Goal: Information Seeking & Learning: Learn about a topic

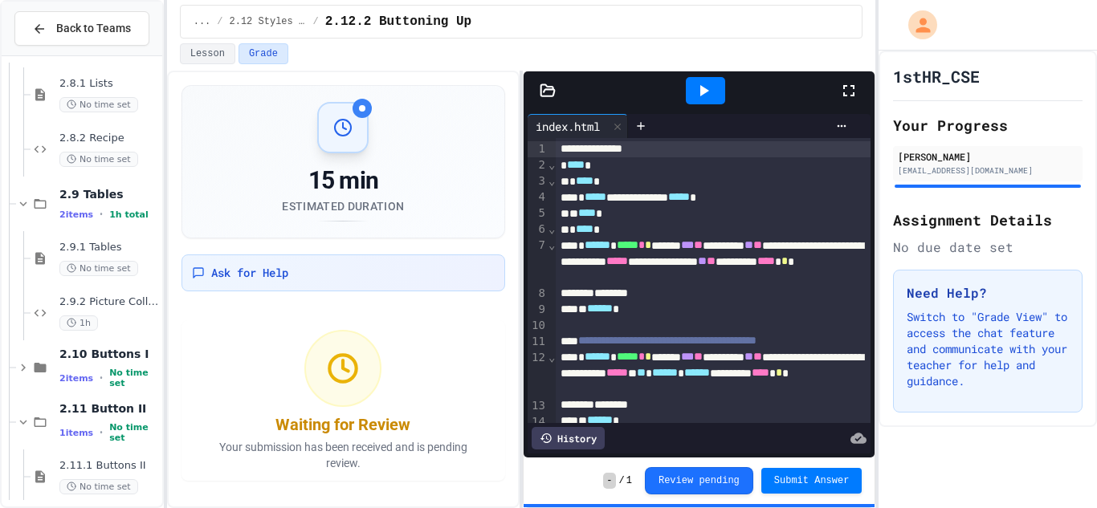
scroll to position [823, 0]
click at [47, 255] on icon at bounding box center [40, 260] width 19 height 14
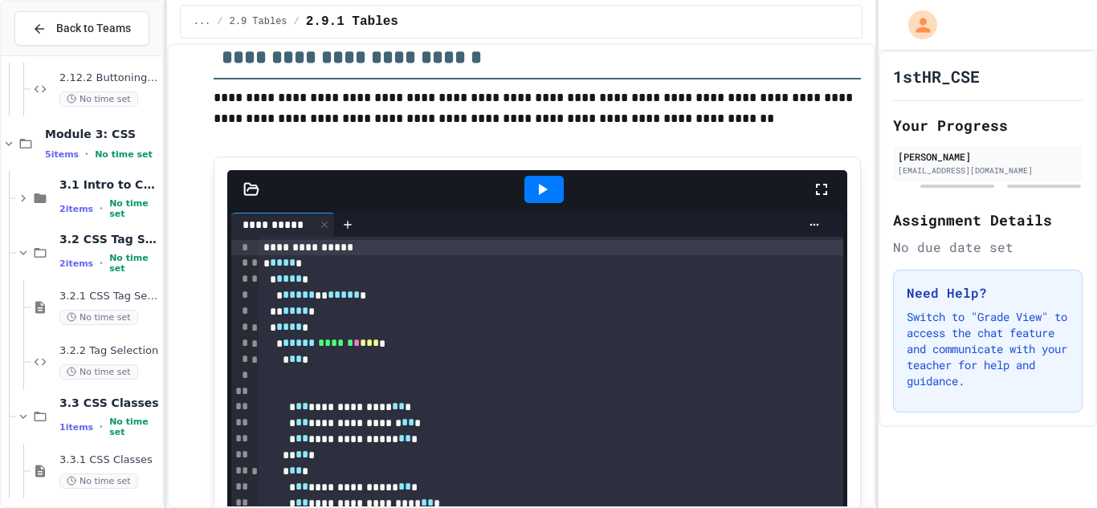
scroll to position [668, 0]
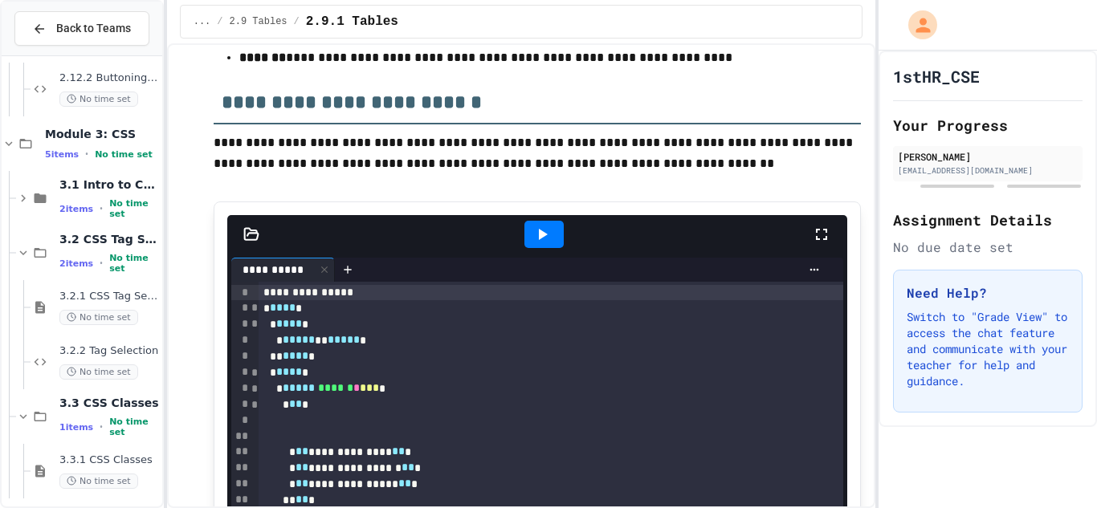
click at [540, 243] on icon at bounding box center [542, 234] width 19 height 19
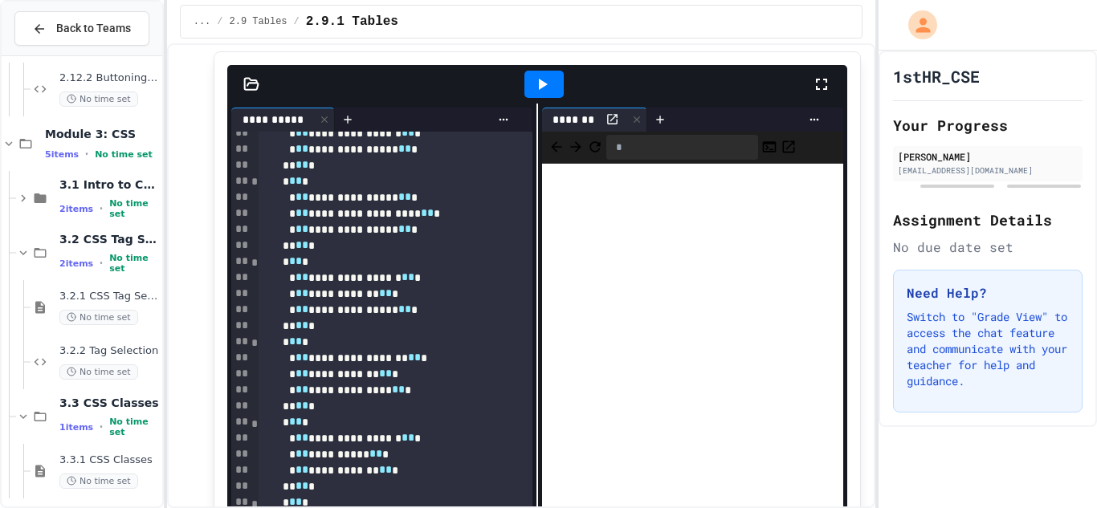
scroll to position [217, 0]
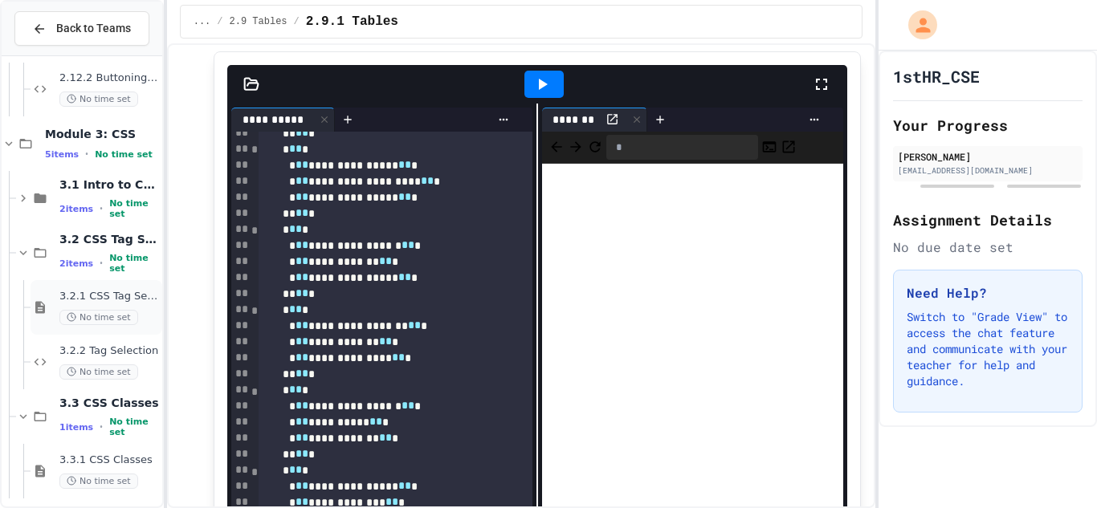
click at [86, 299] on span "3.2.1 CSS Tag Selection" at bounding box center [109, 297] width 100 height 14
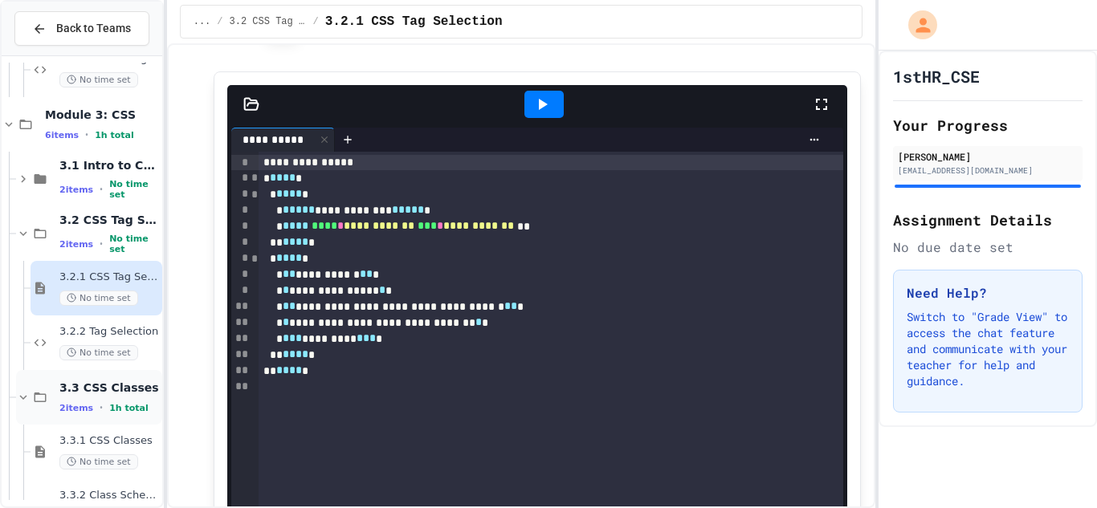
scroll to position [1439, 0]
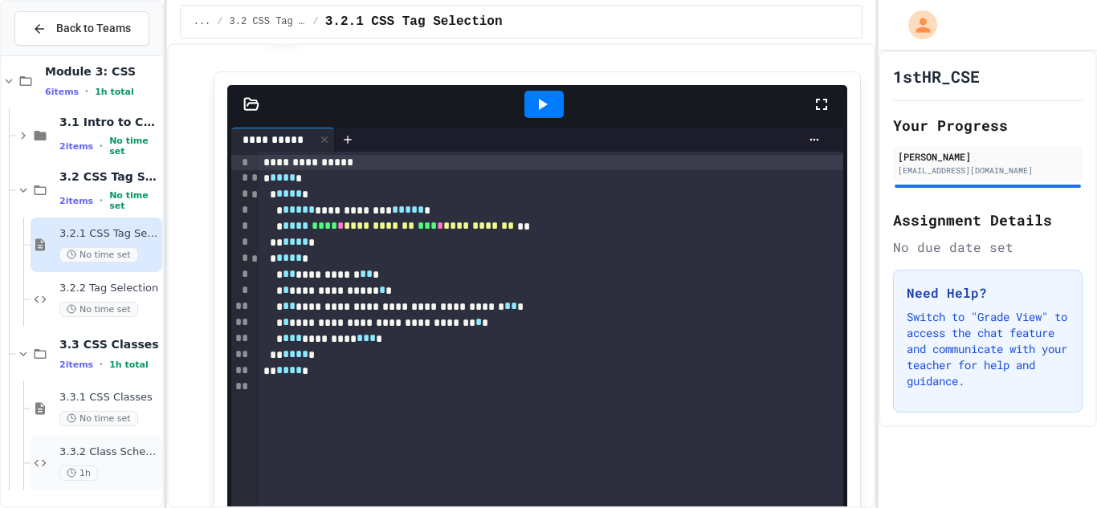
click at [116, 455] on span "3.3.2 Class Schedule" at bounding box center [109, 453] width 100 height 14
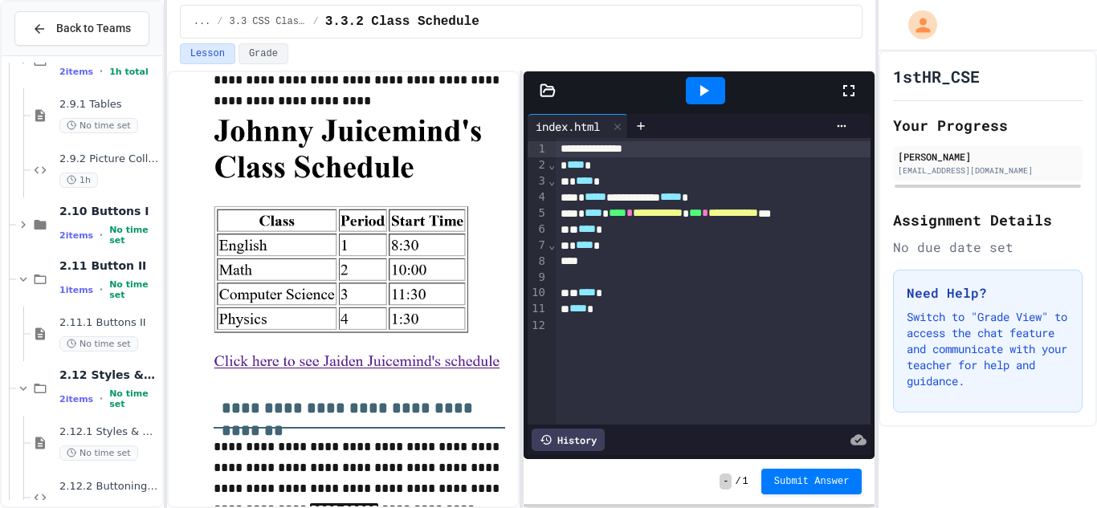
scroll to position [962, 0]
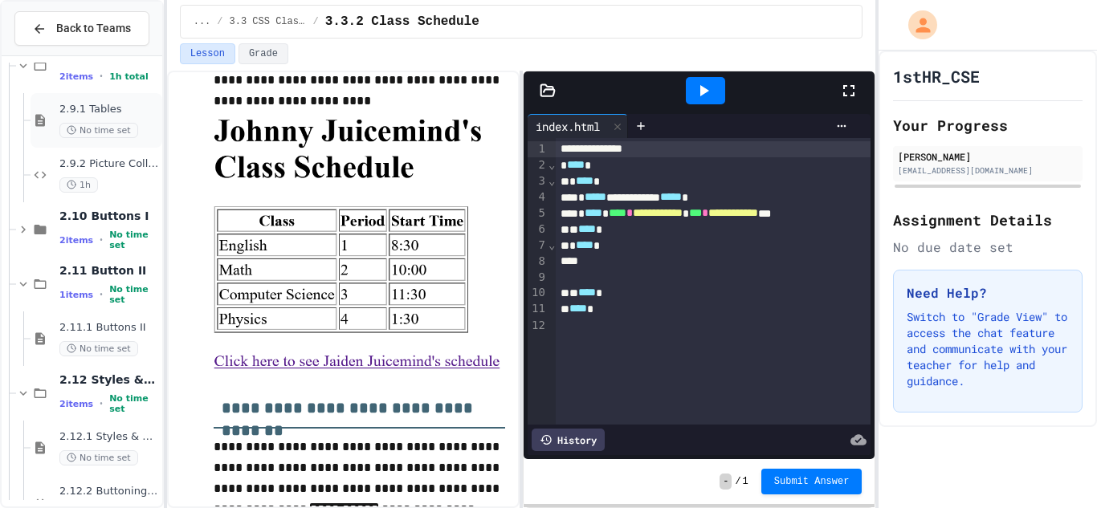
click at [117, 107] on span "2.9.1 Tables" at bounding box center [109, 110] width 100 height 14
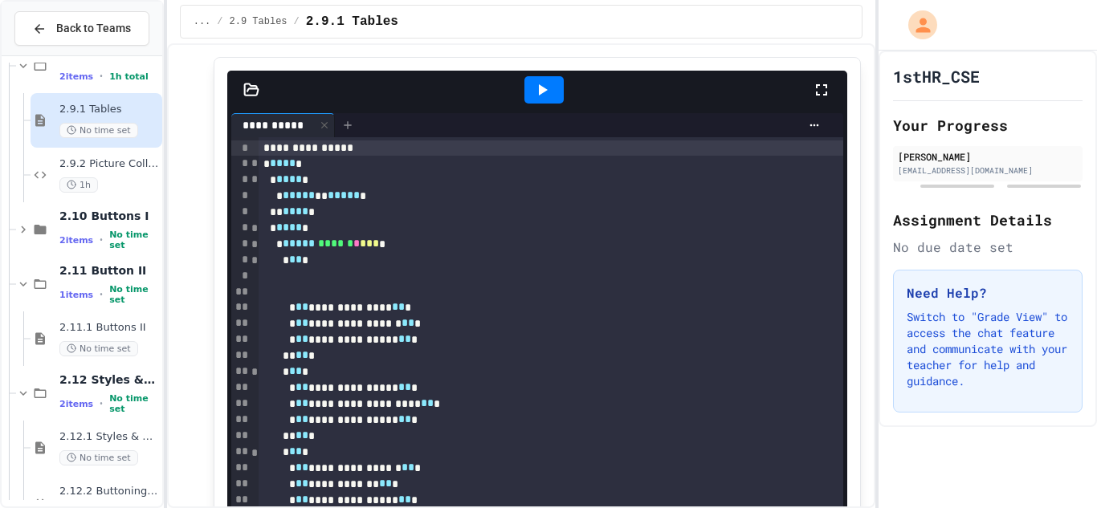
click at [349, 125] on icon at bounding box center [347, 125] width 13 height 13
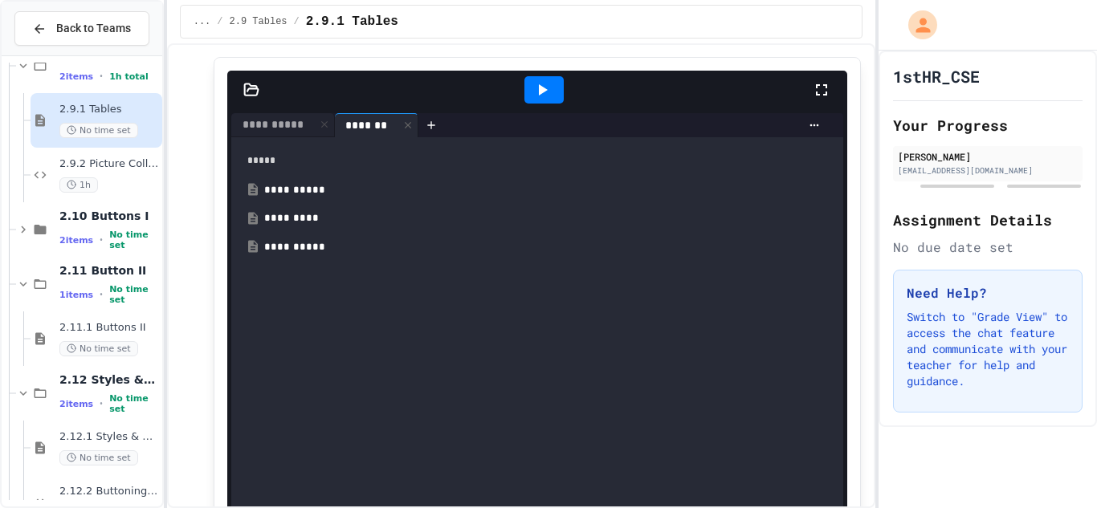
click at [293, 187] on div "**********" at bounding box center [549, 190] width 570 height 16
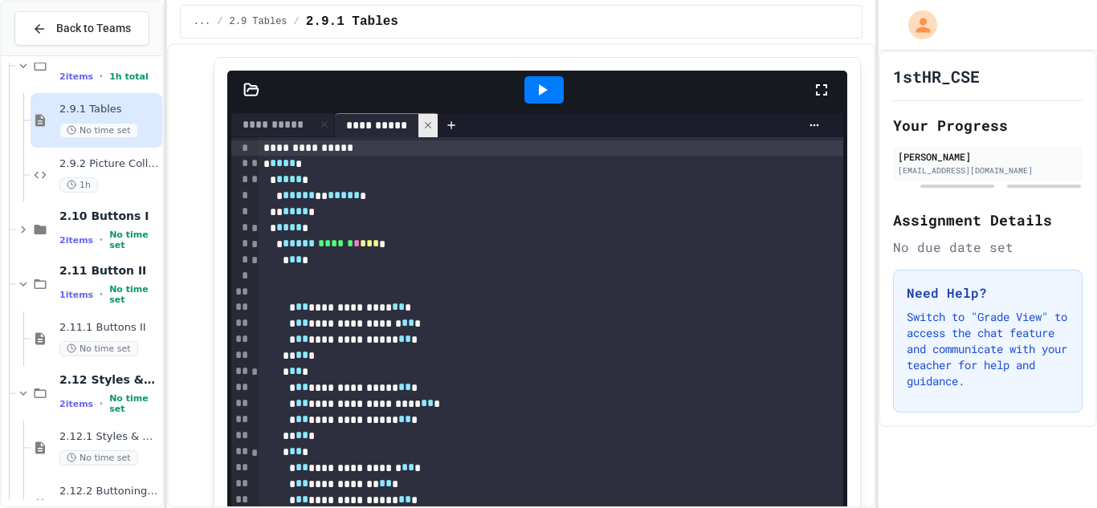
click at [428, 121] on icon at bounding box center [428, 125] width 11 height 11
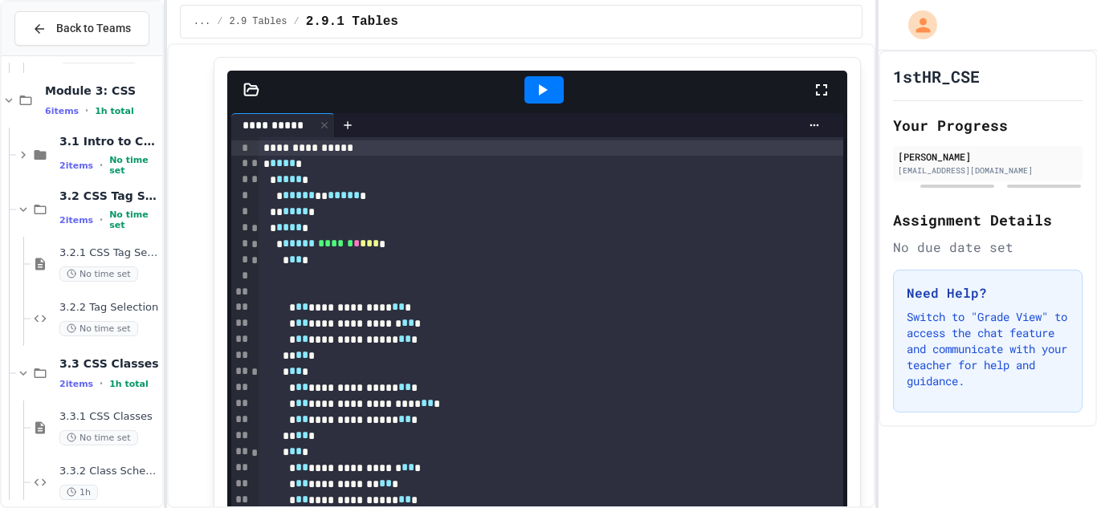
scroll to position [1439, 0]
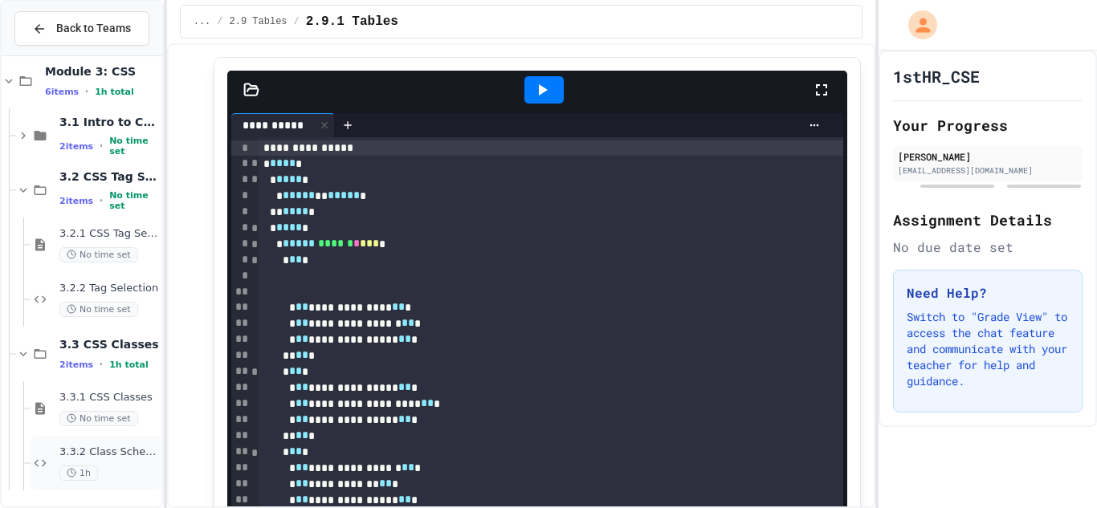
click at [116, 455] on span "3.3.2 Class Schedule" at bounding box center [109, 453] width 100 height 14
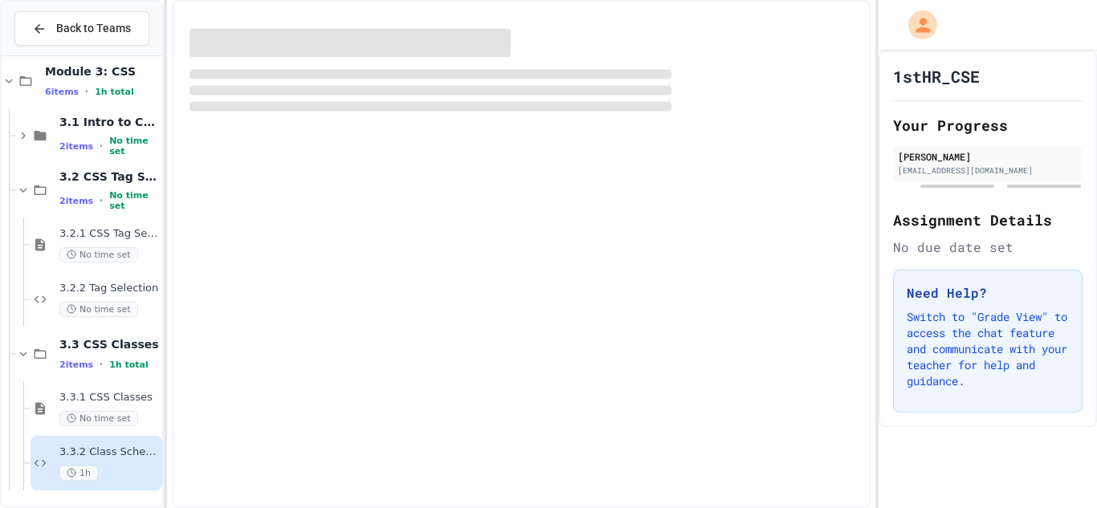
scroll to position [1419, 0]
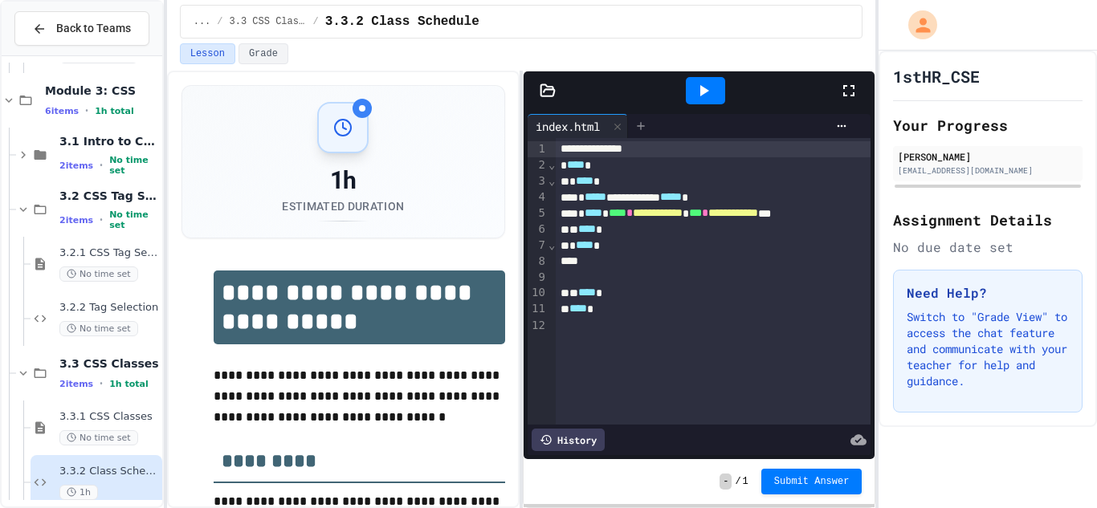
click at [643, 124] on icon at bounding box center [641, 126] width 13 height 13
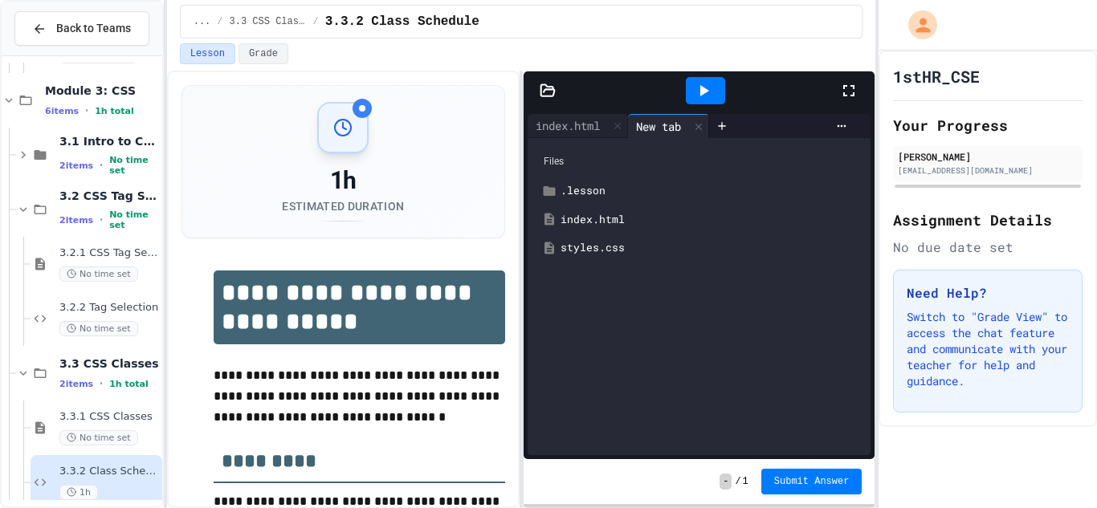
click at [578, 219] on div "index.html" at bounding box center [711, 220] width 300 height 16
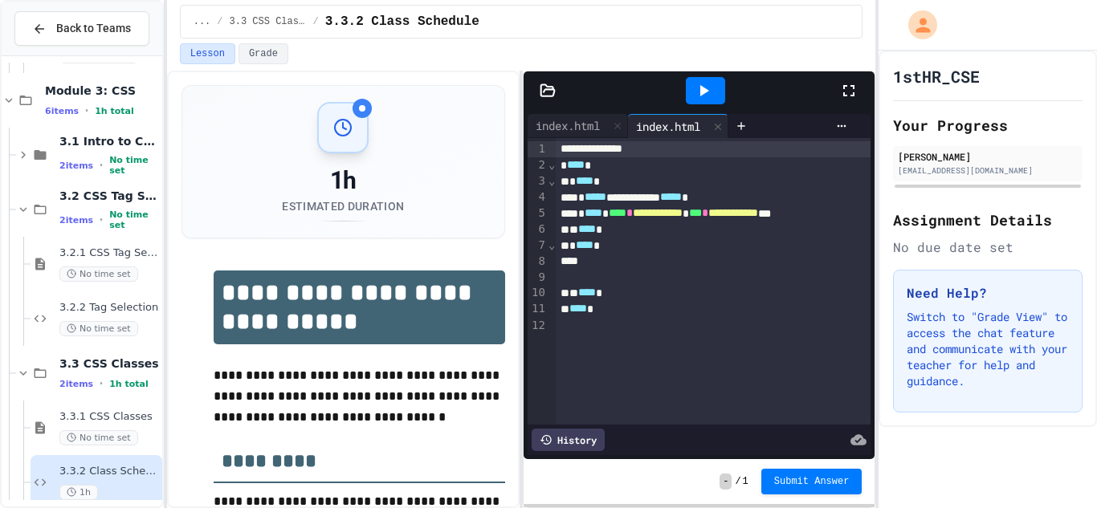
click at [688, 122] on div "index.html" at bounding box center [668, 126] width 80 height 17
drag, startPoint x: 678, startPoint y: 125, endPoint x: 669, endPoint y: 125, distance: 8.9
click at [669, 125] on div "index.html index.html" at bounding box center [658, 126] width 261 height 24
drag, startPoint x: 668, startPoint y: 125, endPoint x: 648, endPoint y: 127, distance: 20.2
click at [648, 127] on div "index.html index.html" at bounding box center [658, 126] width 261 height 24
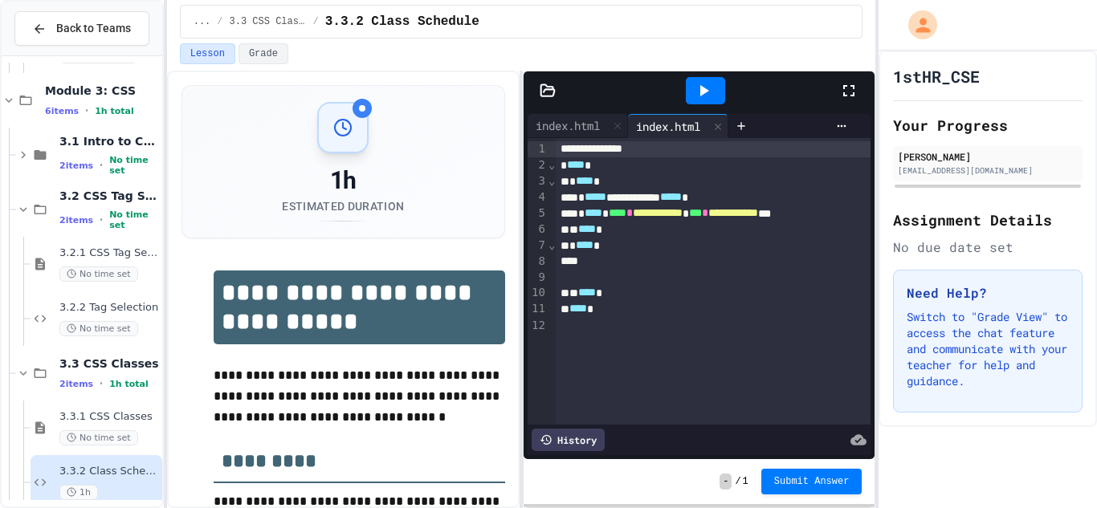
click at [545, 92] on icon at bounding box center [548, 91] width 16 height 16
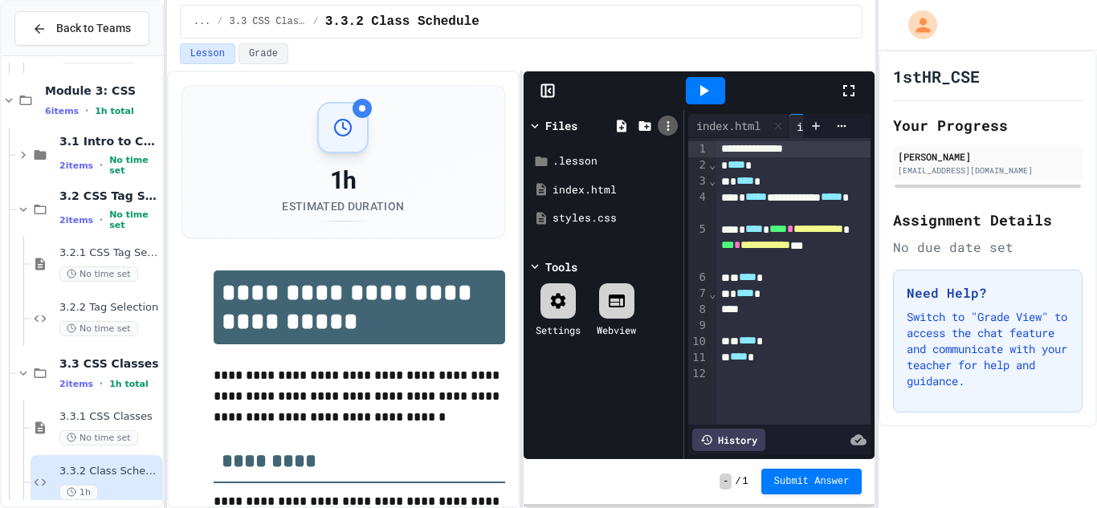
click at [667, 126] on icon at bounding box center [668, 126] width 2 height 10
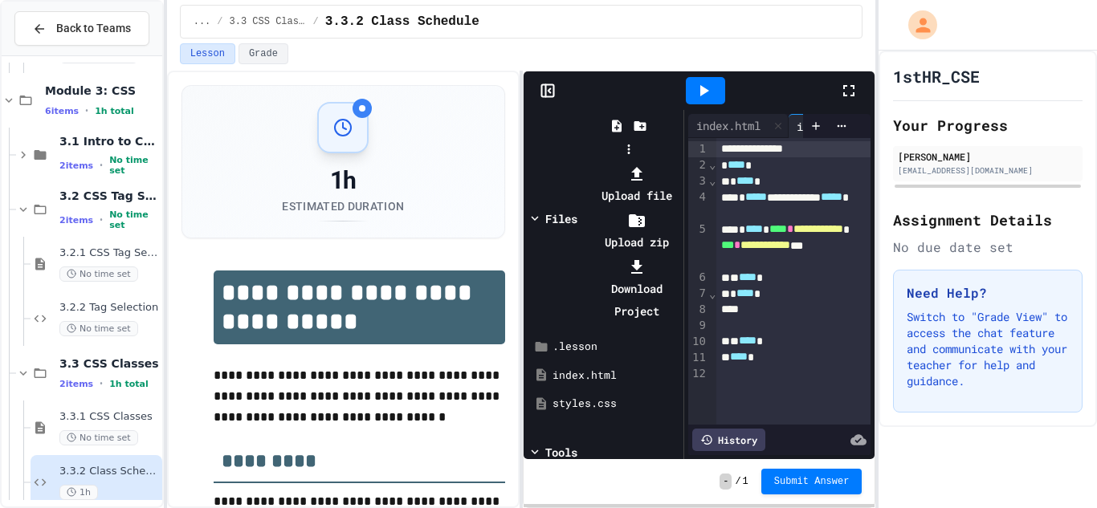
click at [664, 162] on div at bounding box center [629, 162] width 102 height 0
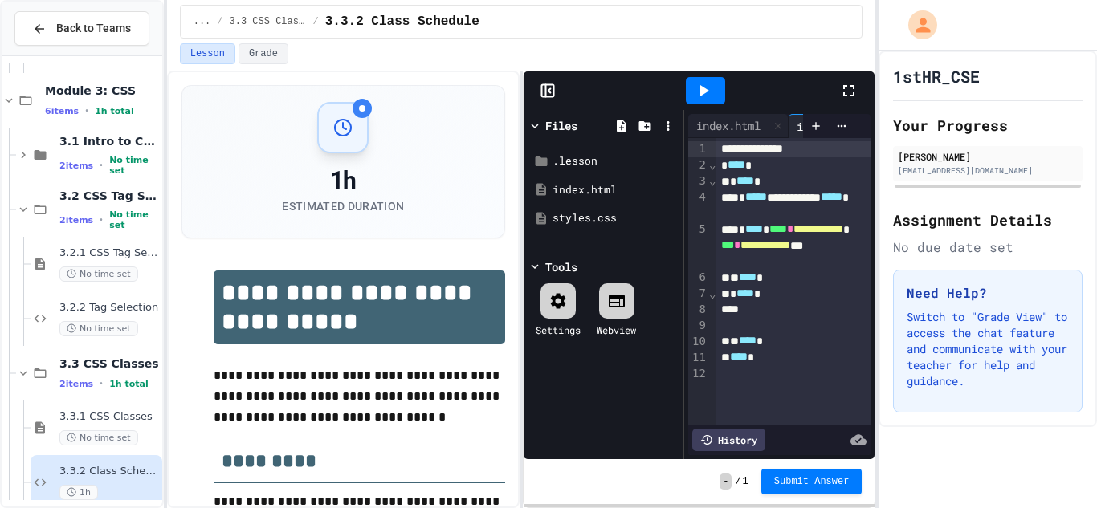
click at [755, 82] on div at bounding box center [705, 90] width 267 height 43
click at [633, 106] on div at bounding box center [705, 90] width 267 height 43
click at [554, 89] on icon at bounding box center [548, 91] width 16 height 16
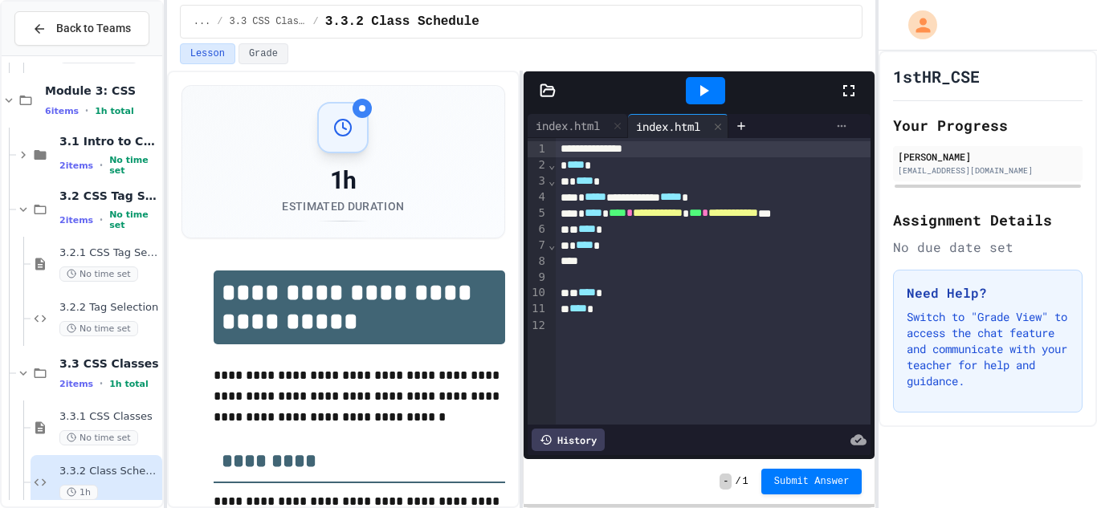
click at [841, 131] on icon at bounding box center [841, 126] width 13 height 13
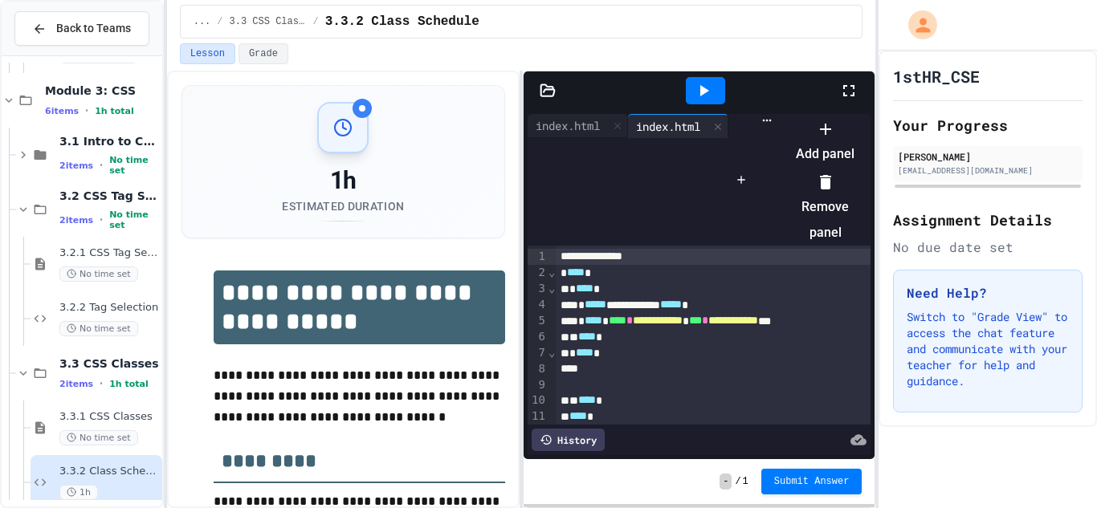
click at [780, 116] on div at bounding box center [817, 116] width 75 height 0
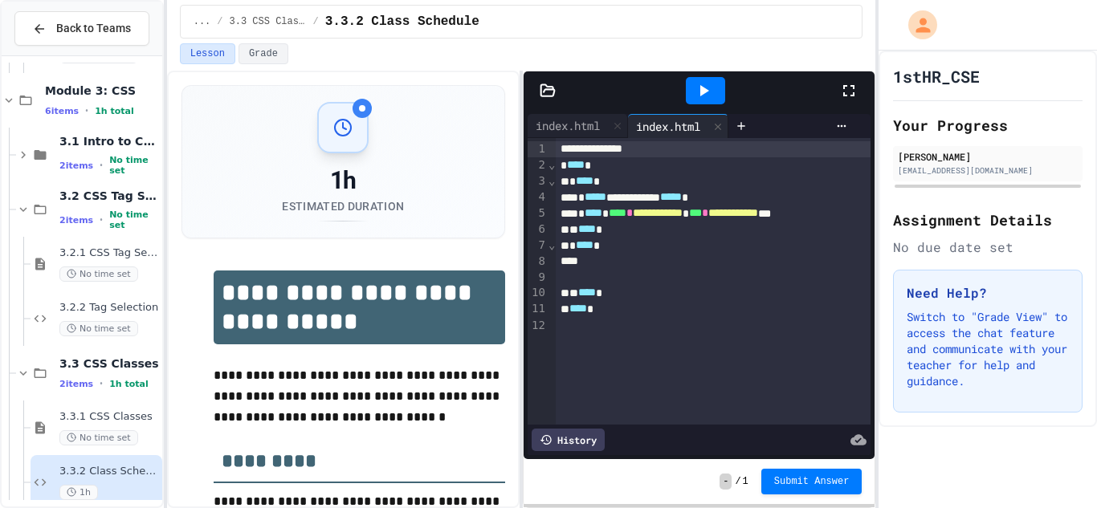
click at [664, 122] on div "index.html" at bounding box center [668, 126] width 80 height 17
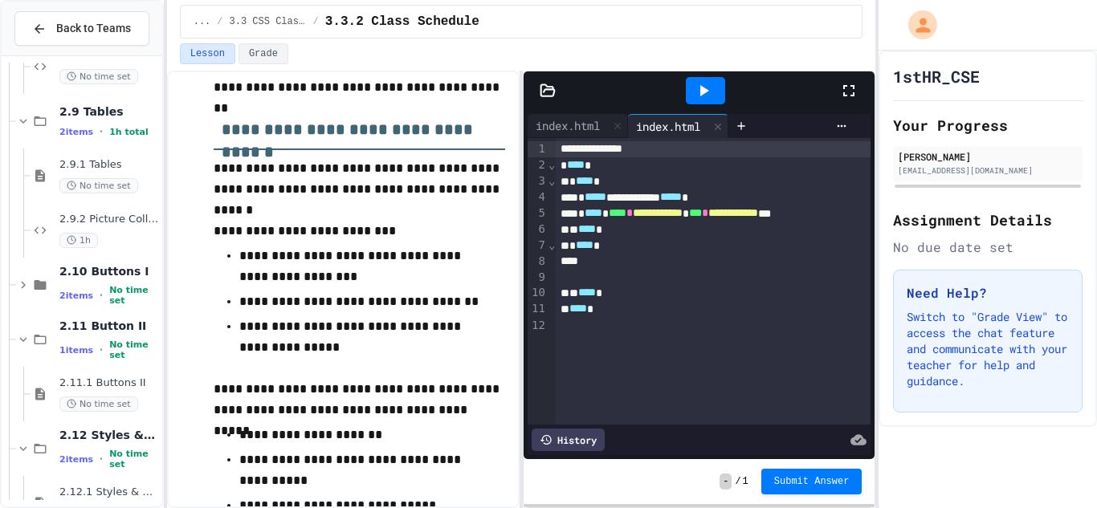
scroll to position [906, 0]
click at [67, 163] on span "2.9.1 Tables" at bounding box center [109, 166] width 100 height 14
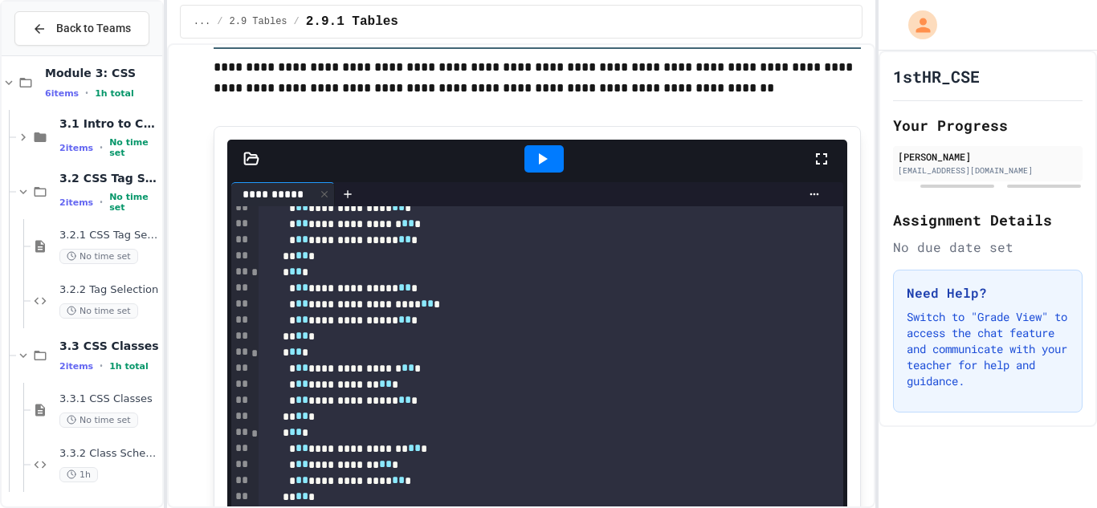
scroll to position [1439, 0]
click at [110, 448] on span "3.3.2 Class Schedule" at bounding box center [109, 453] width 100 height 14
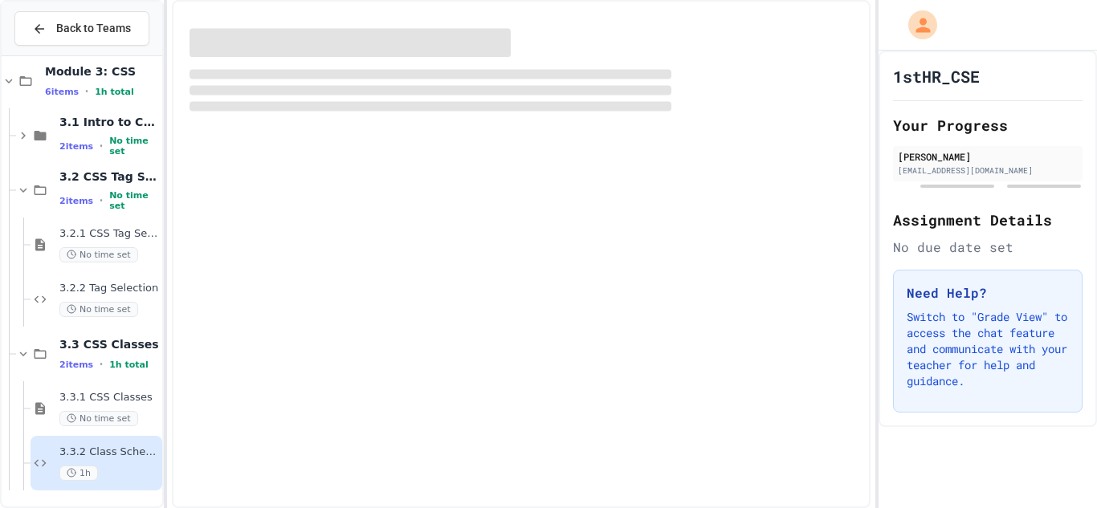
scroll to position [1419, 0]
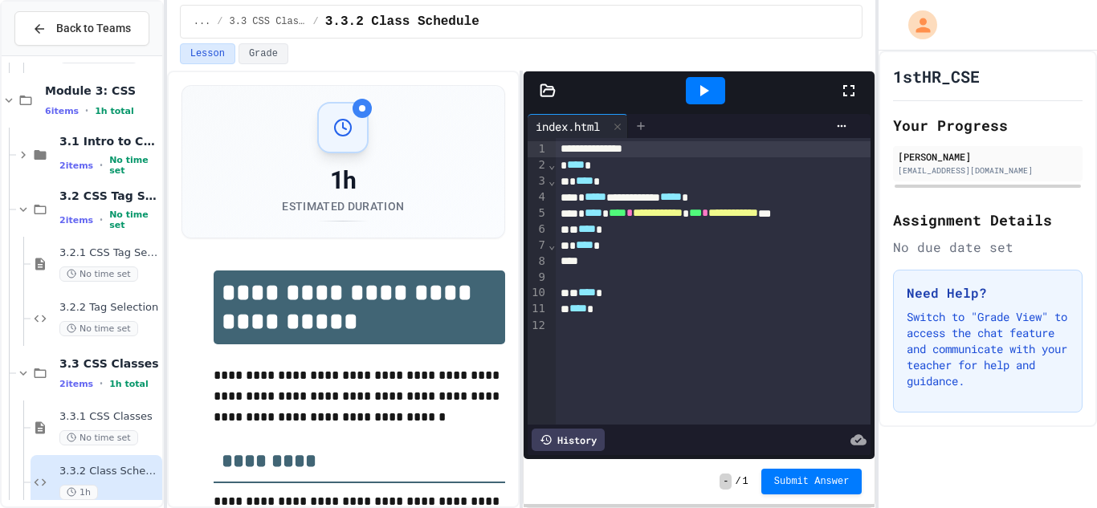
click at [646, 122] on icon at bounding box center [641, 126] width 13 height 13
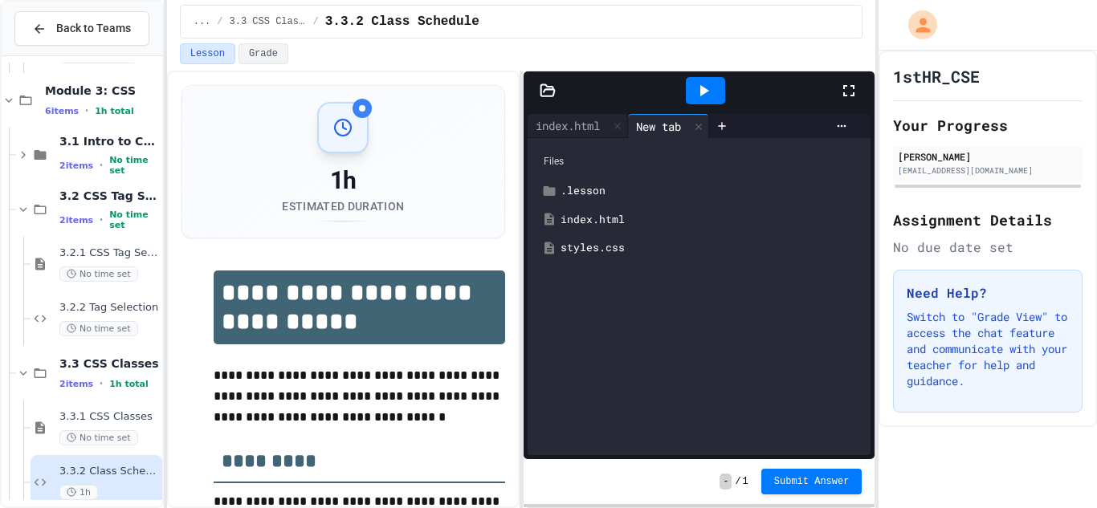
click at [594, 247] on div "styles.css" at bounding box center [711, 248] width 300 height 16
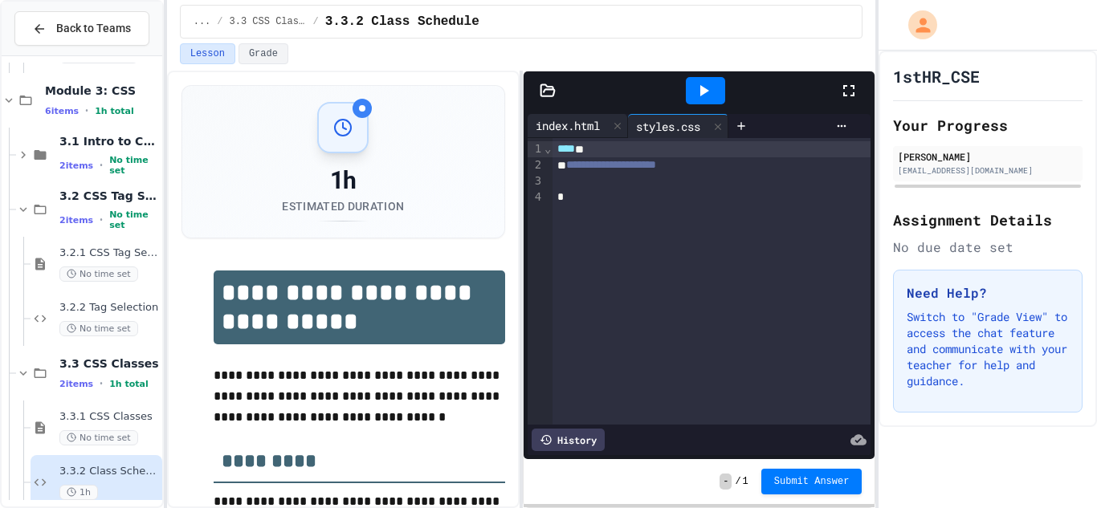
click at [573, 124] on div "index.html" at bounding box center [568, 125] width 80 height 17
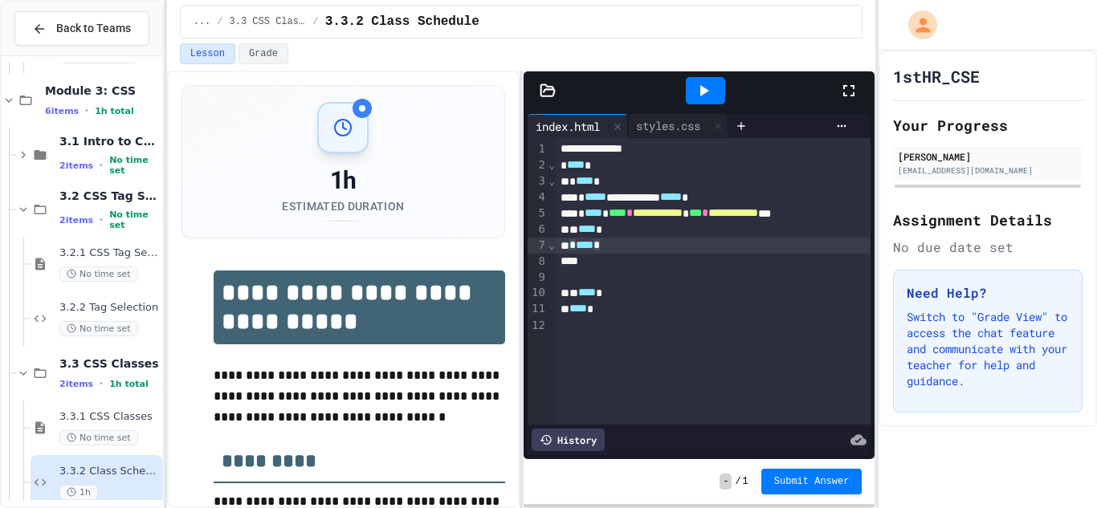
click at [614, 251] on div "* **** *" at bounding box center [714, 246] width 316 height 16
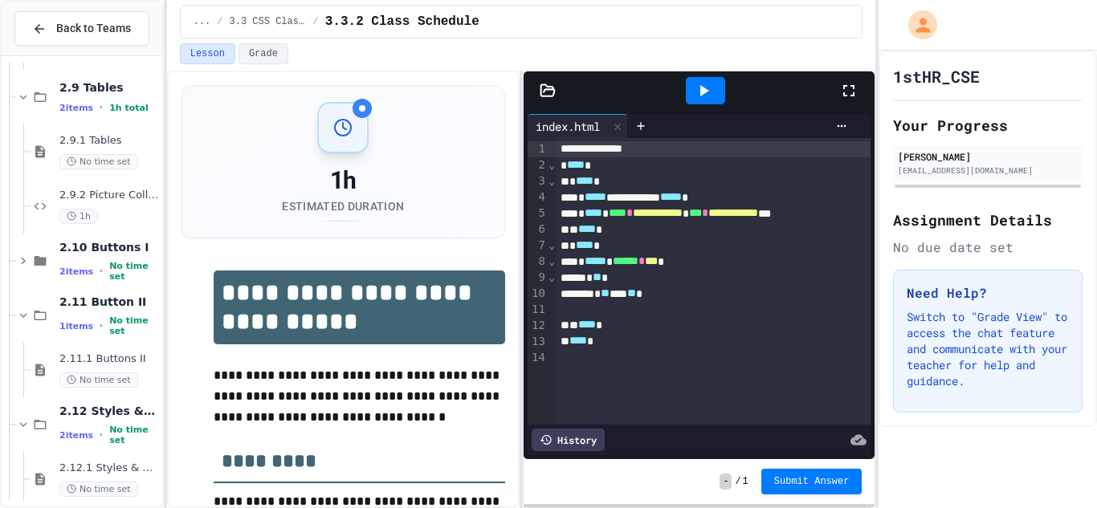
scroll to position [904, 0]
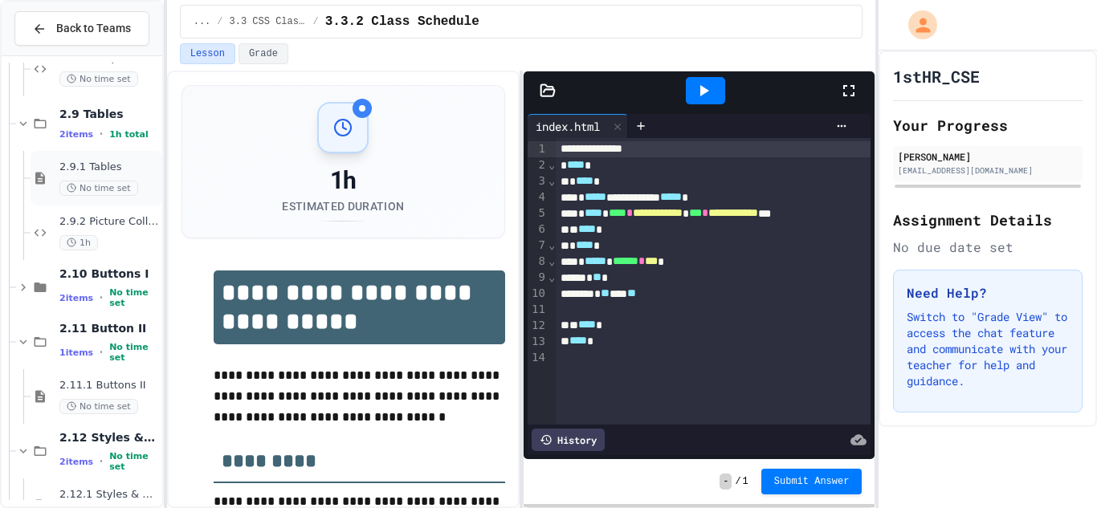
click at [103, 165] on span "2.9.1 Tables" at bounding box center [109, 168] width 100 height 14
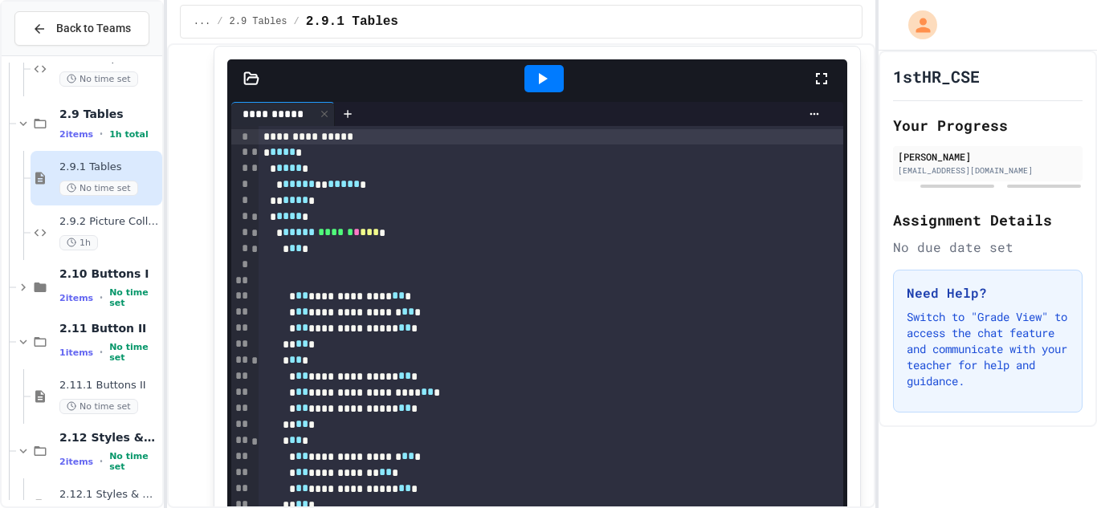
scroll to position [826, 0]
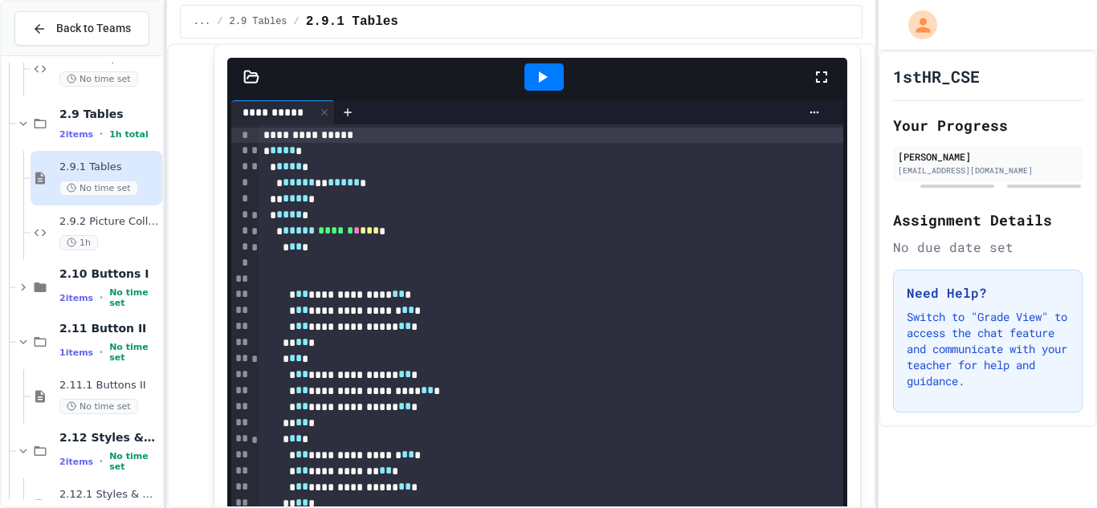
click at [537, 80] on icon at bounding box center [542, 76] width 19 height 19
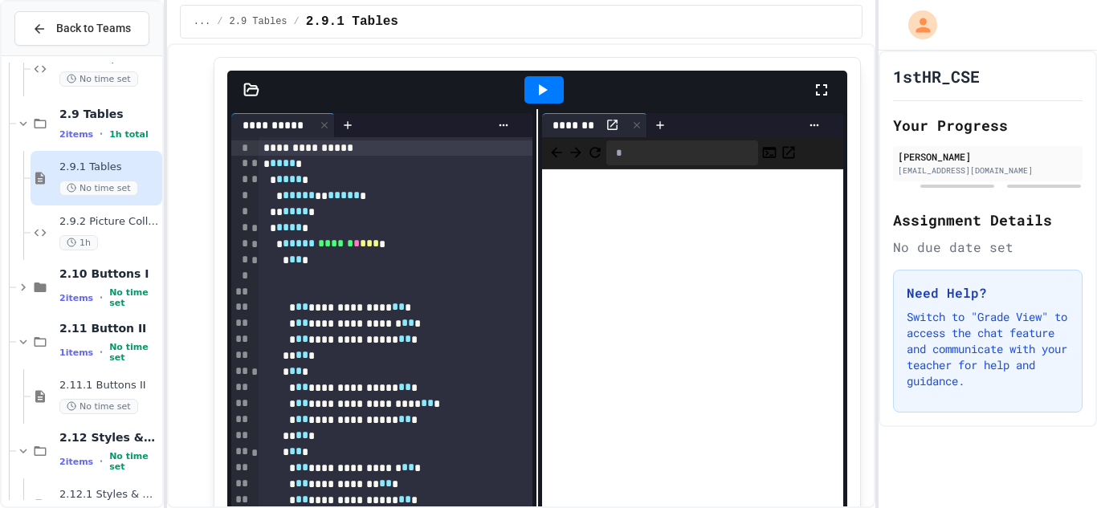
scroll to position [812, 0]
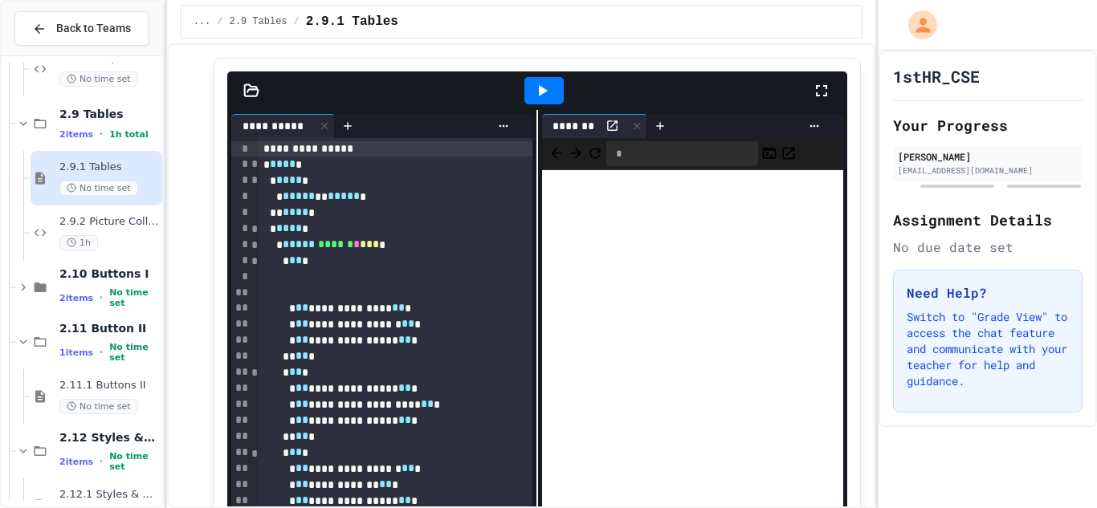
click at [829, 96] on icon at bounding box center [821, 90] width 19 height 19
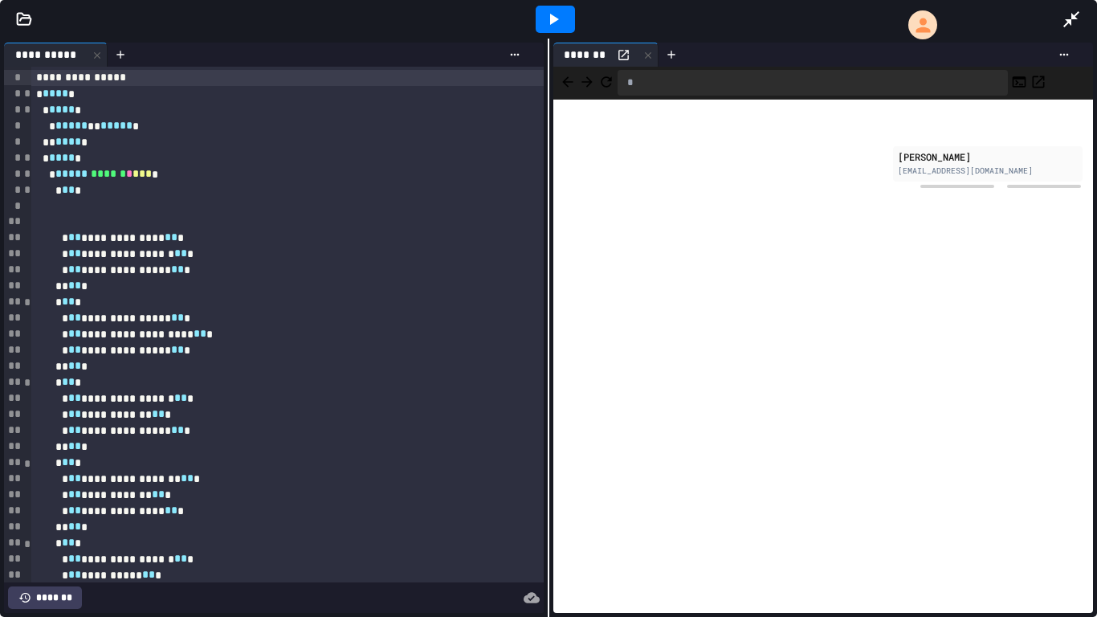
click at [1075, 20] on icon at bounding box center [1071, 19] width 19 height 19
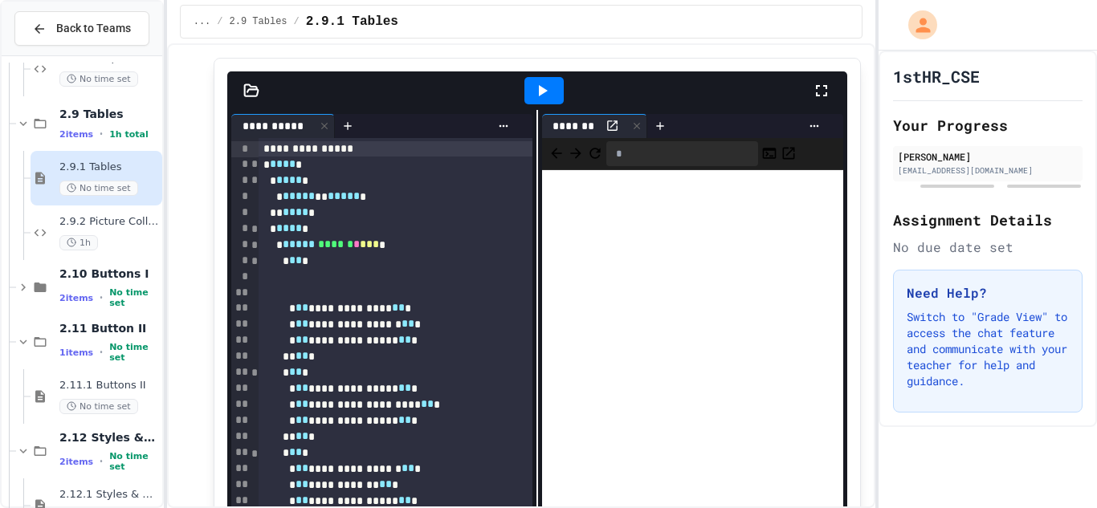
click at [819, 86] on icon at bounding box center [821, 90] width 11 height 11
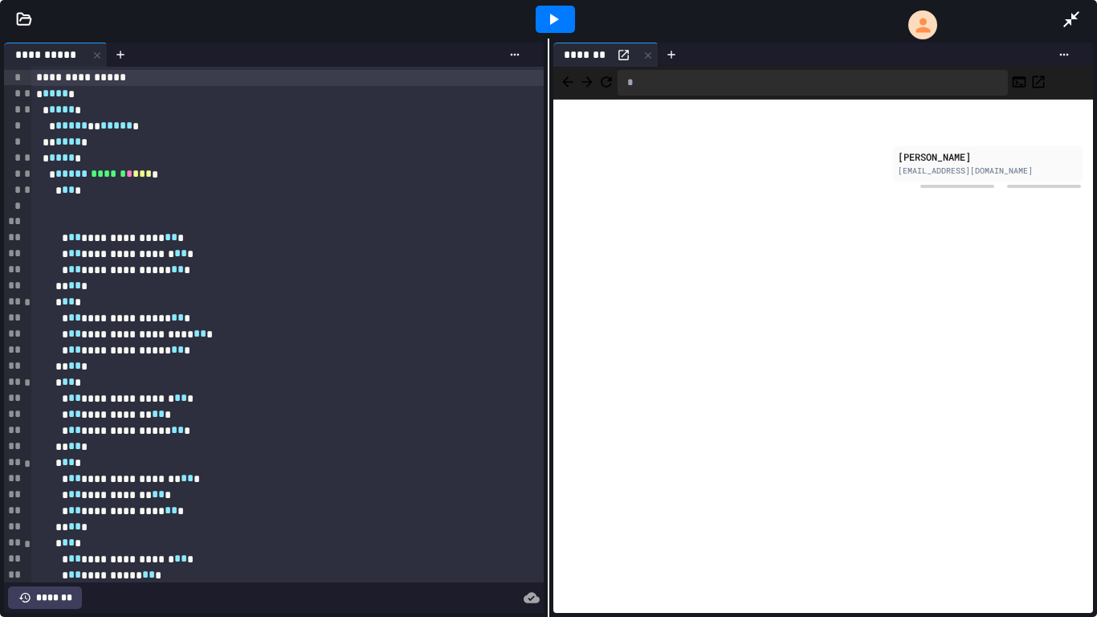
click at [1079, 10] on icon at bounding box center [1071, 19] width 19 height 19
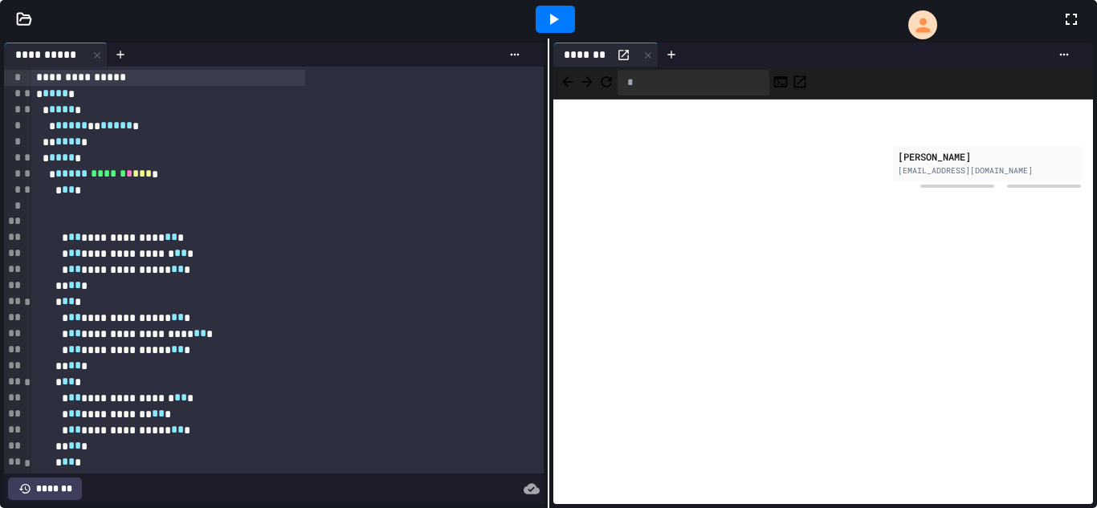
scroll to position [1439, 0]
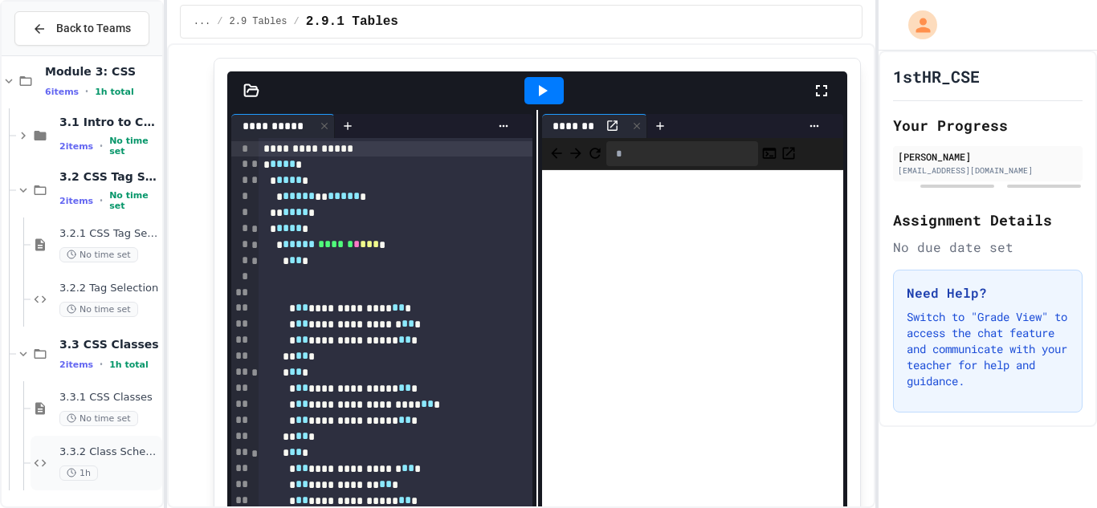
click at [104, 457] on span "3.3.2 Class Schedule" at bounding box center [109, 453] width 100 height 14
